Goal: Task Accomplishment & Management: Use online tool/utility

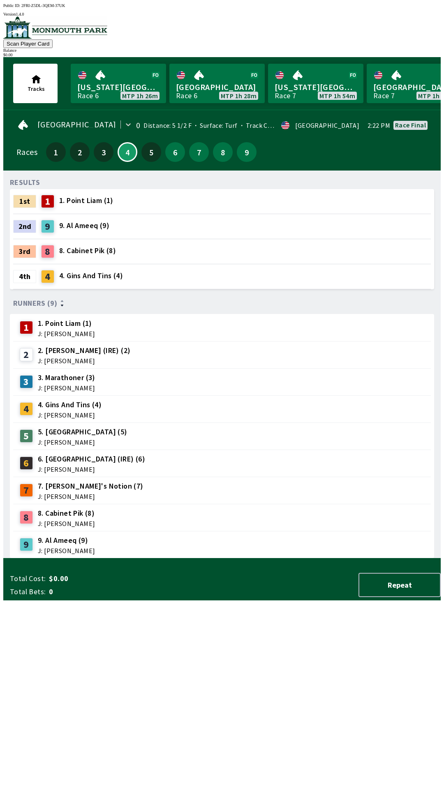
scroll to position [0, 804]
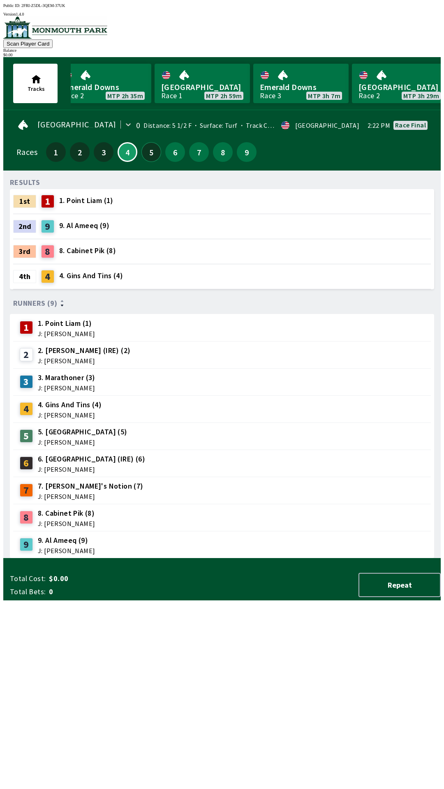
click at [154, 144] on button "5" at bounding box center [151, 152] width 20 height 20
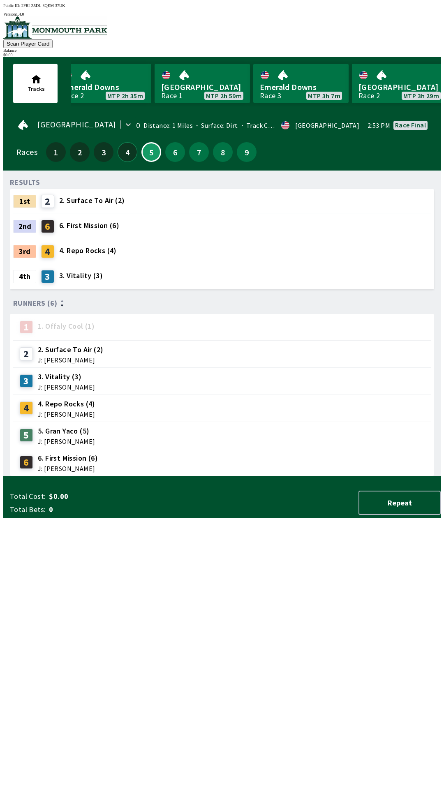
click at [119, 145] on button "4" at bounding box center [128, 152] width 20 height 20
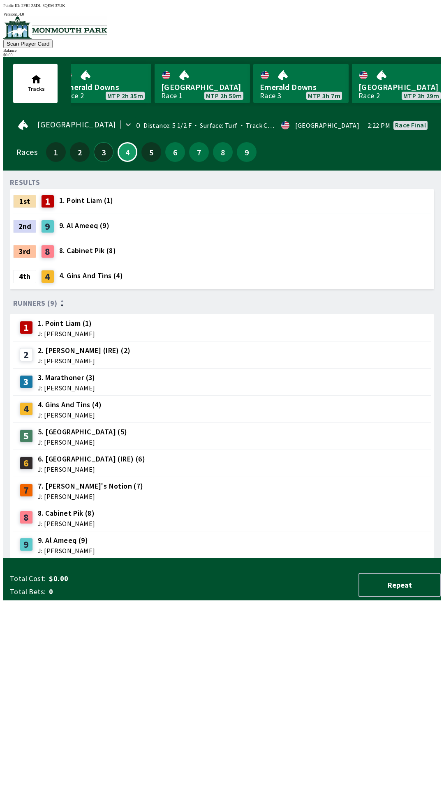
click at [98, 142] on button "3" at bounding box center [104, 152] width 20 height 20
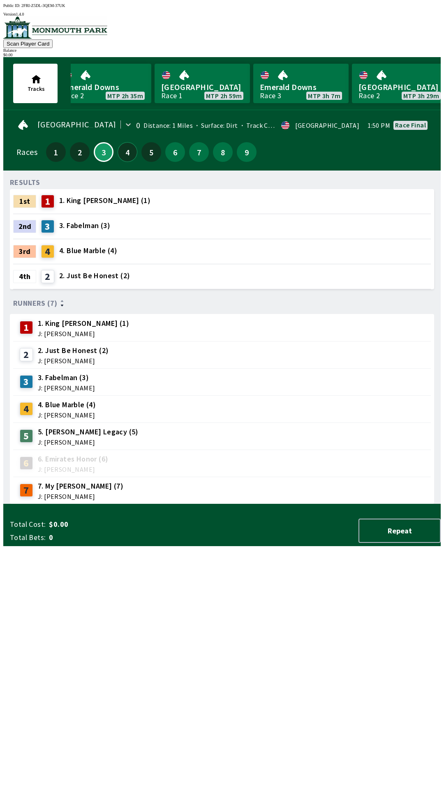
click at [125, 145] on button "4" at bounding box center [128, 152] width 20 height 20
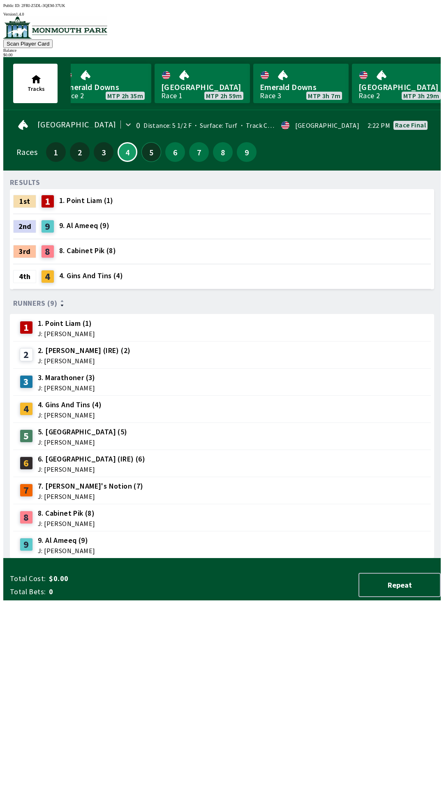
click at [148, 146] on button "5" at bounding box center [151, 152] width 20 height 20
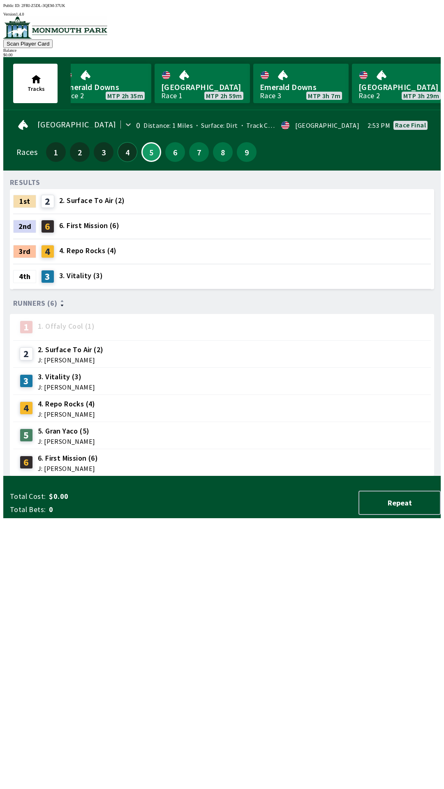
click at [125, 147] on button "4" at bounding box center [128, 152] width 20 height 20
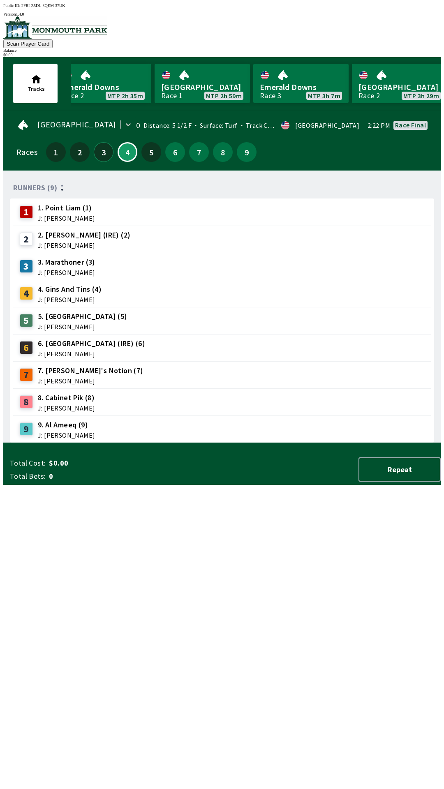
click at [104, 150] on button "3" at bounding box center [104, 152] width 20 height 20
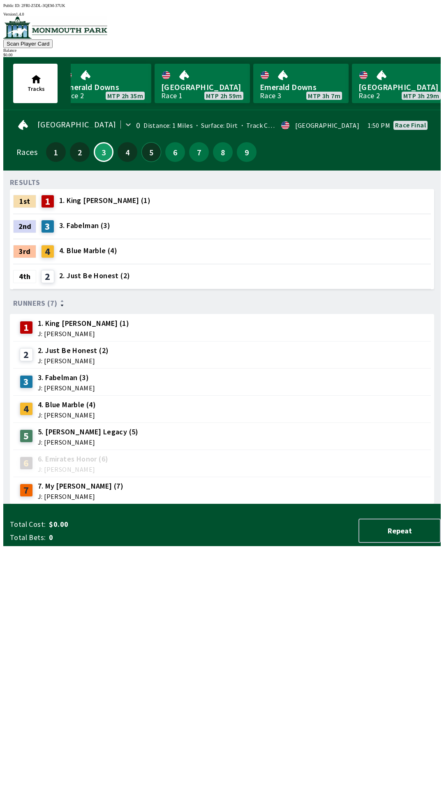
click at [147, 146] on button "5" at bounding box center [151, 152] width 20 height 20
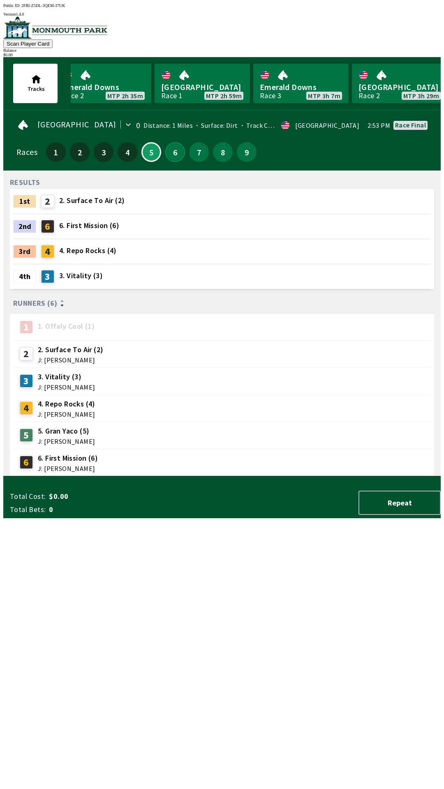
click at [171, 150] on button "6" at bounding box center [175, 152] width 20 height 20
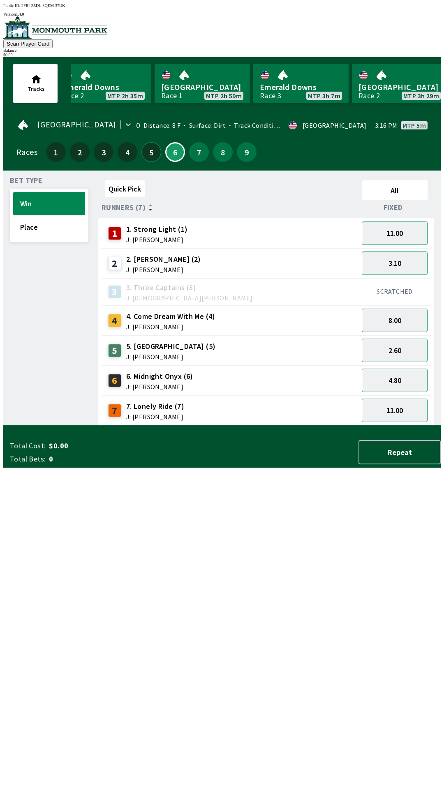
click at [146, 146] on button "5" at bounding box center [151, 152] width 20 height 20
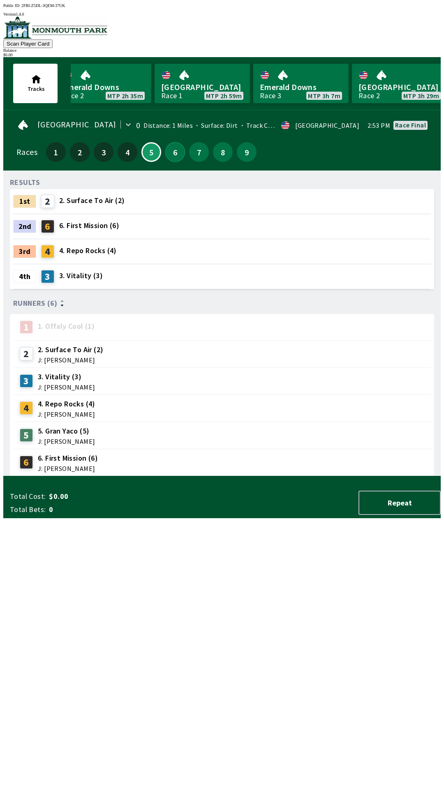
click at [170, 144] on button "6" at bounding box center [175, 152] width 20 height 20
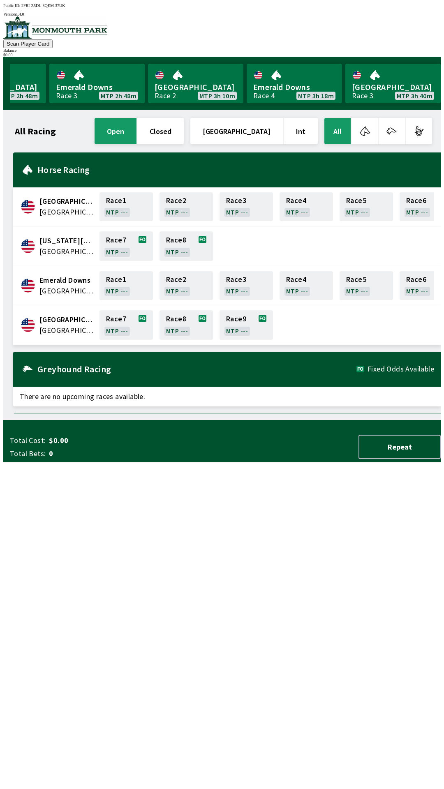
scroll to position [0, 743]
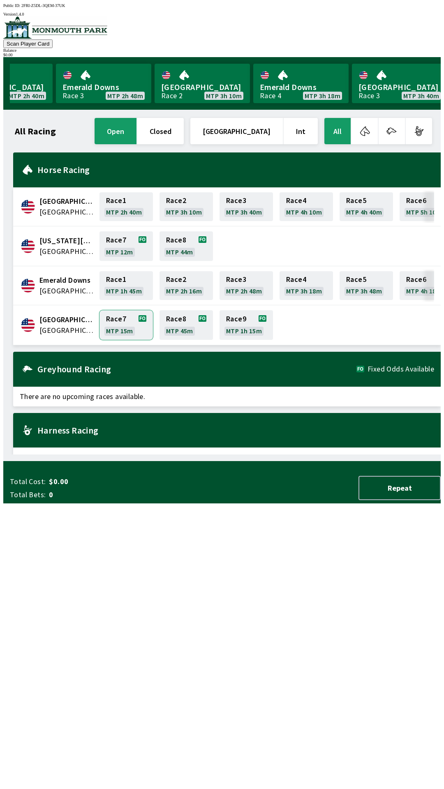
click at [113, 323] on link "Race 7 MTP 15m" at bounding box center [125, 325] width 53 height 30
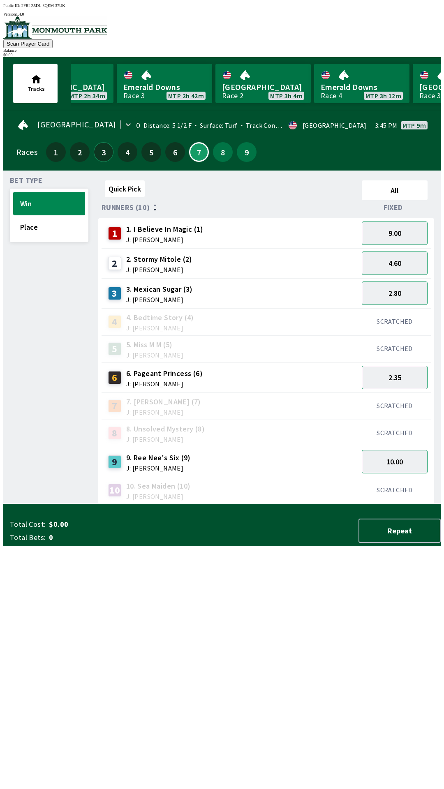
click at [106, 150] on button "3" at bounding box center [104, 152] width 20 height 20
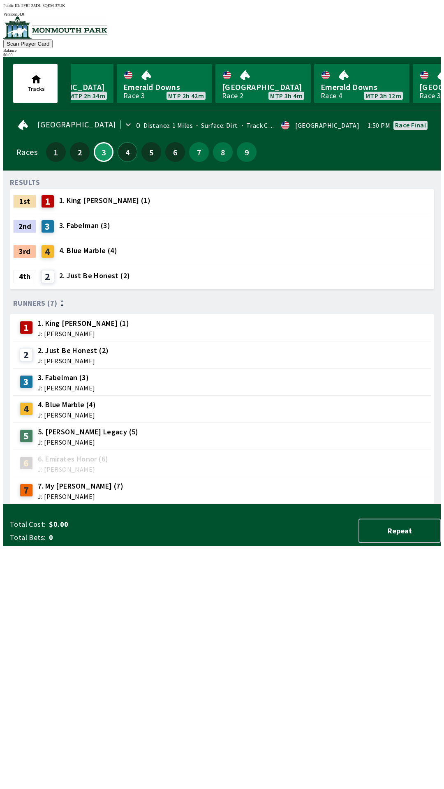
click at [122, 152] on button "4" at bounding box center [128, 152] width 20 height 20
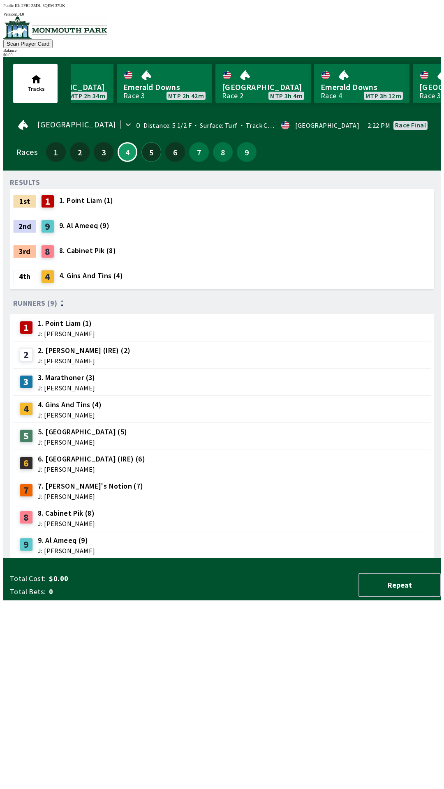
click at [146, 146] on button "5" at bounding box center [151, 152] width 20 height 20
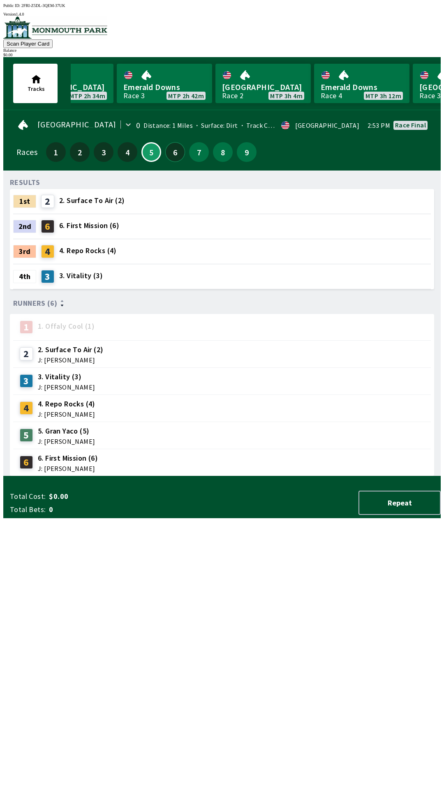
click at [170, 150] on button "6" at bounding box center [175, 152] width 20 height 20
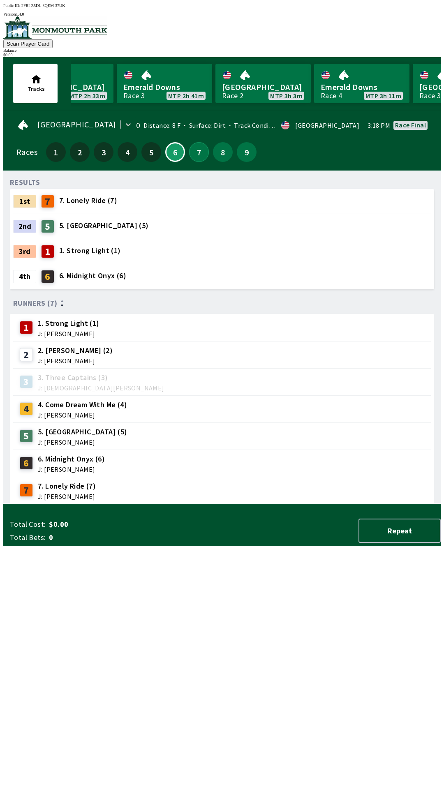
click at [196, 145] on button "7" at bounding box center [199, 152] width 20 height 20
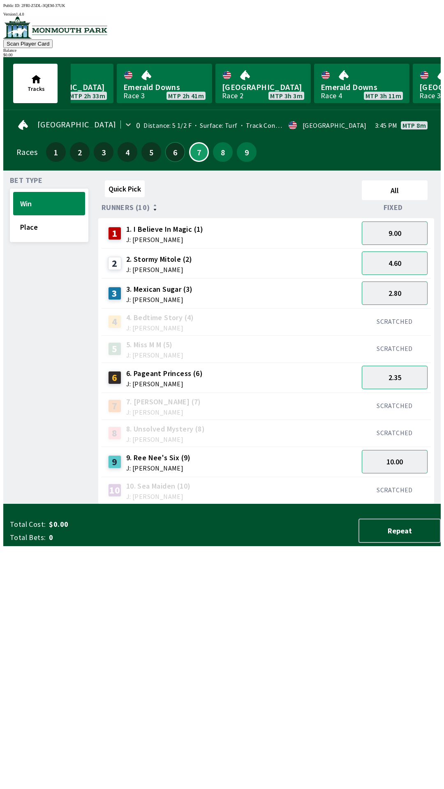
click at [171, 147] on button "6" at bounding box center [175, 152] width 20 height 20
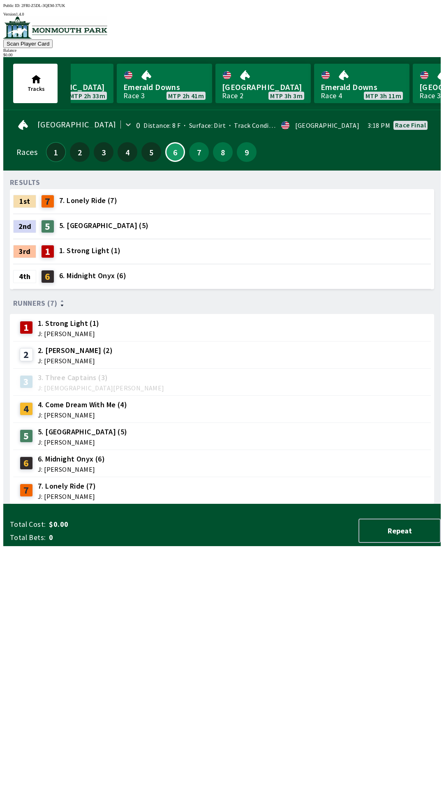
click at [54, 149] on button "1" at bounding box center [56, 152] width 20 height 20
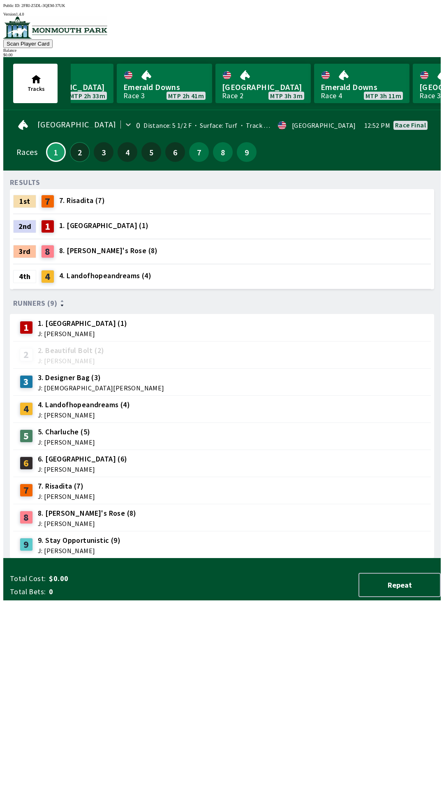
click at [80, 143] on button "2" at bounding box center [80, 152] width 20 height 20
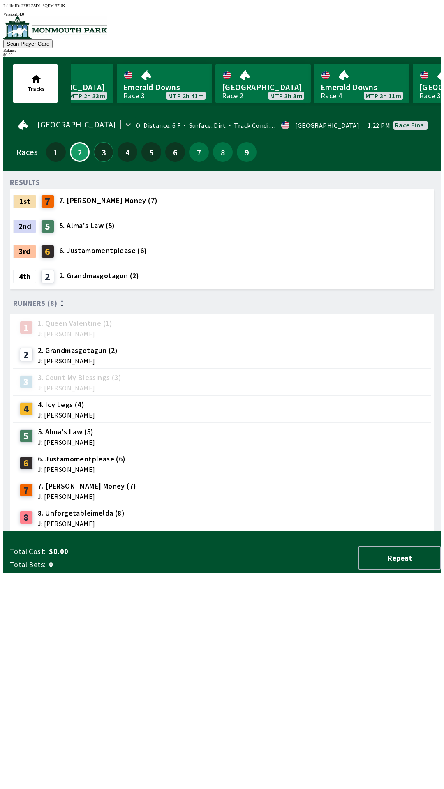
click at [104, 144] on button "3" at bounding box center [104, 152] width 20 height 20
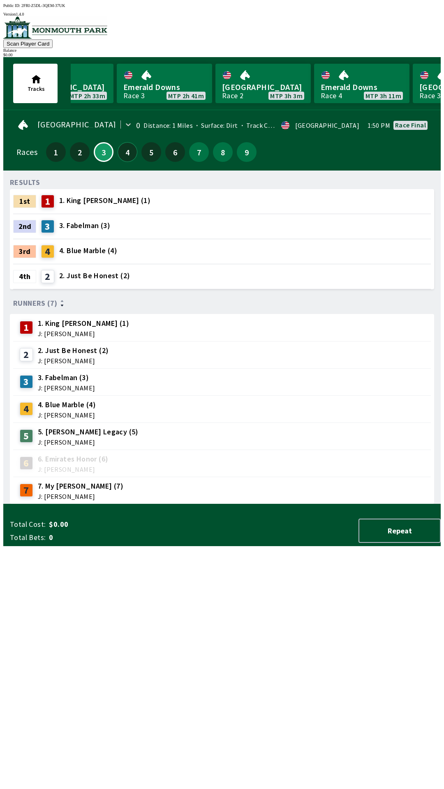
click at [120, 146] on button "4" at bounding box center [128, 152] width 20 height 20
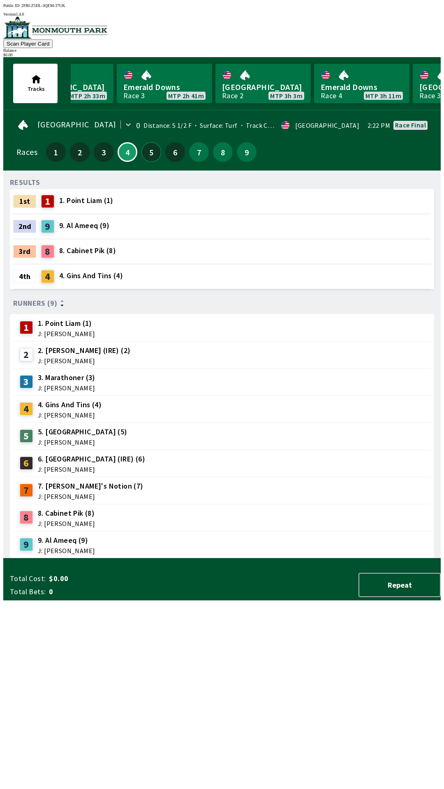
click at [145, 144] on button "5" at bounding box center [151, 152] width 20 height 20
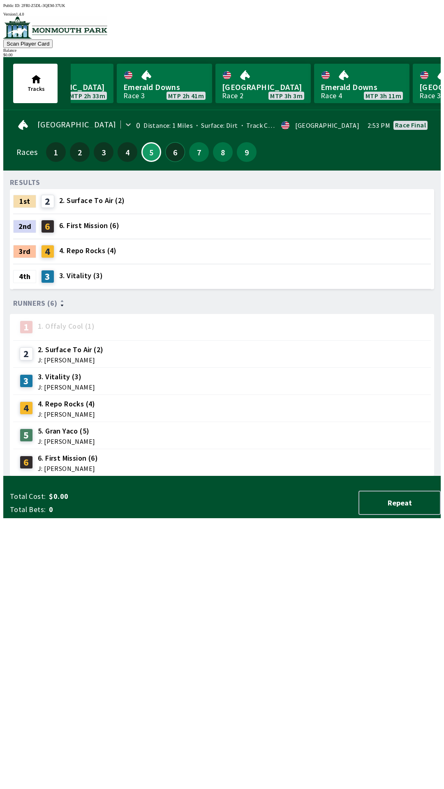
click at [169, 144] on button "6" at bounding box center [175, 152] width 20 height 20
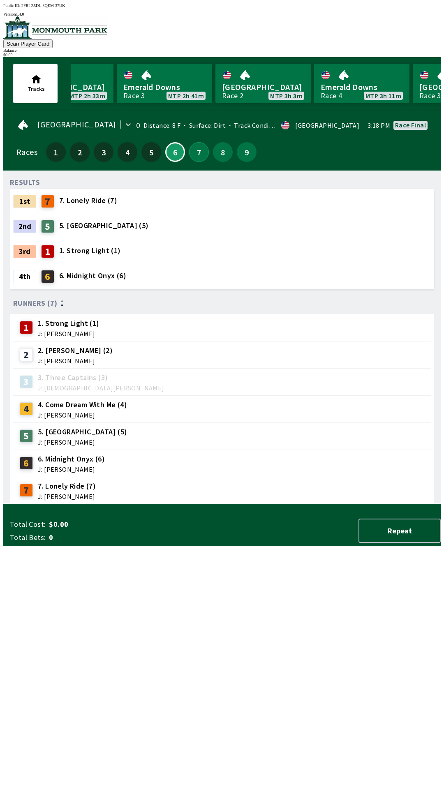
click at [200, 144] on button "7" at bounding box center [199, 152] width 20 height 20
